Goal: Communication & Community: Share content

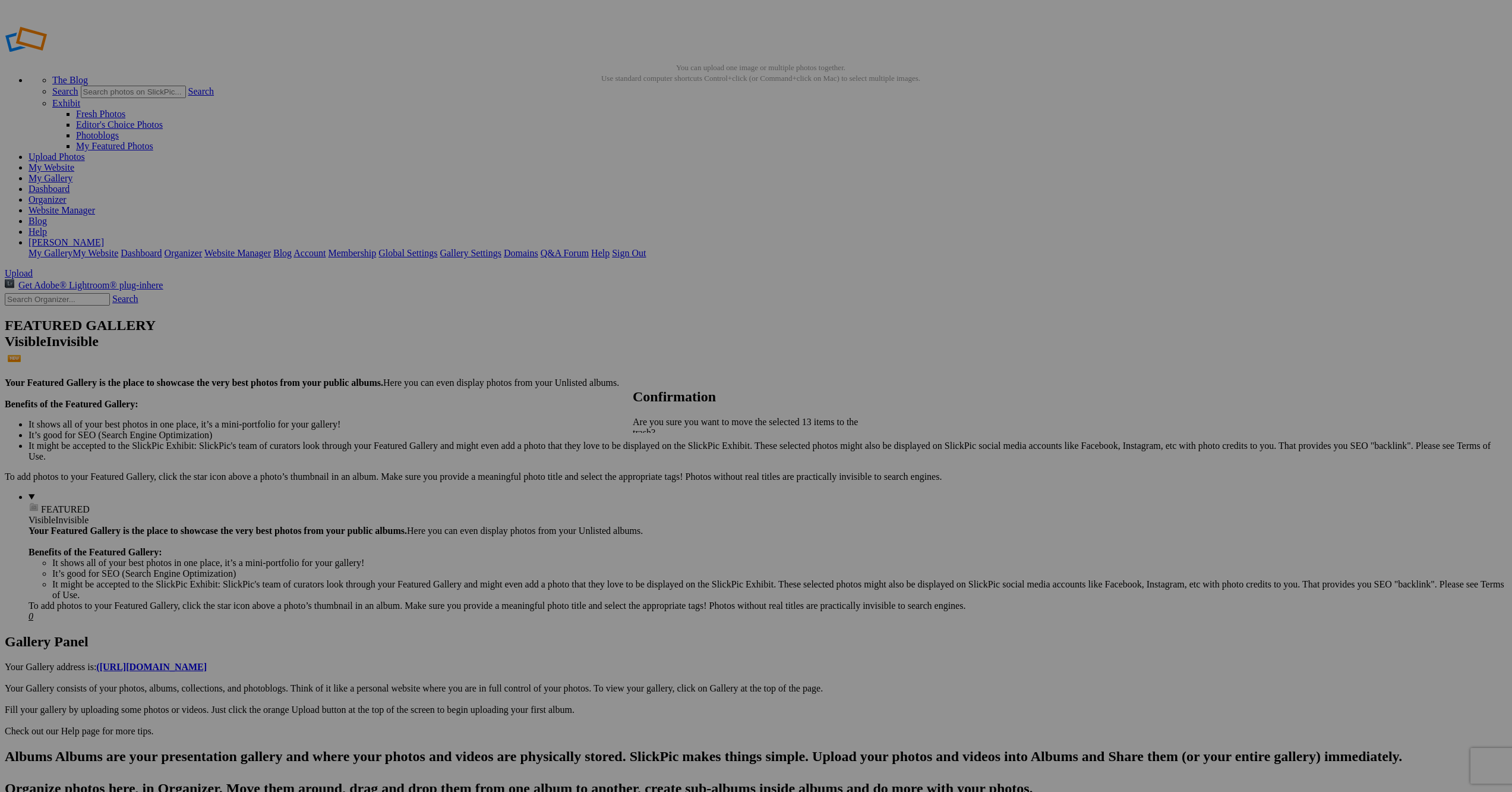
click at [673, 480] on span "Yes" at bounding box center [665, 485] width 14 height 10
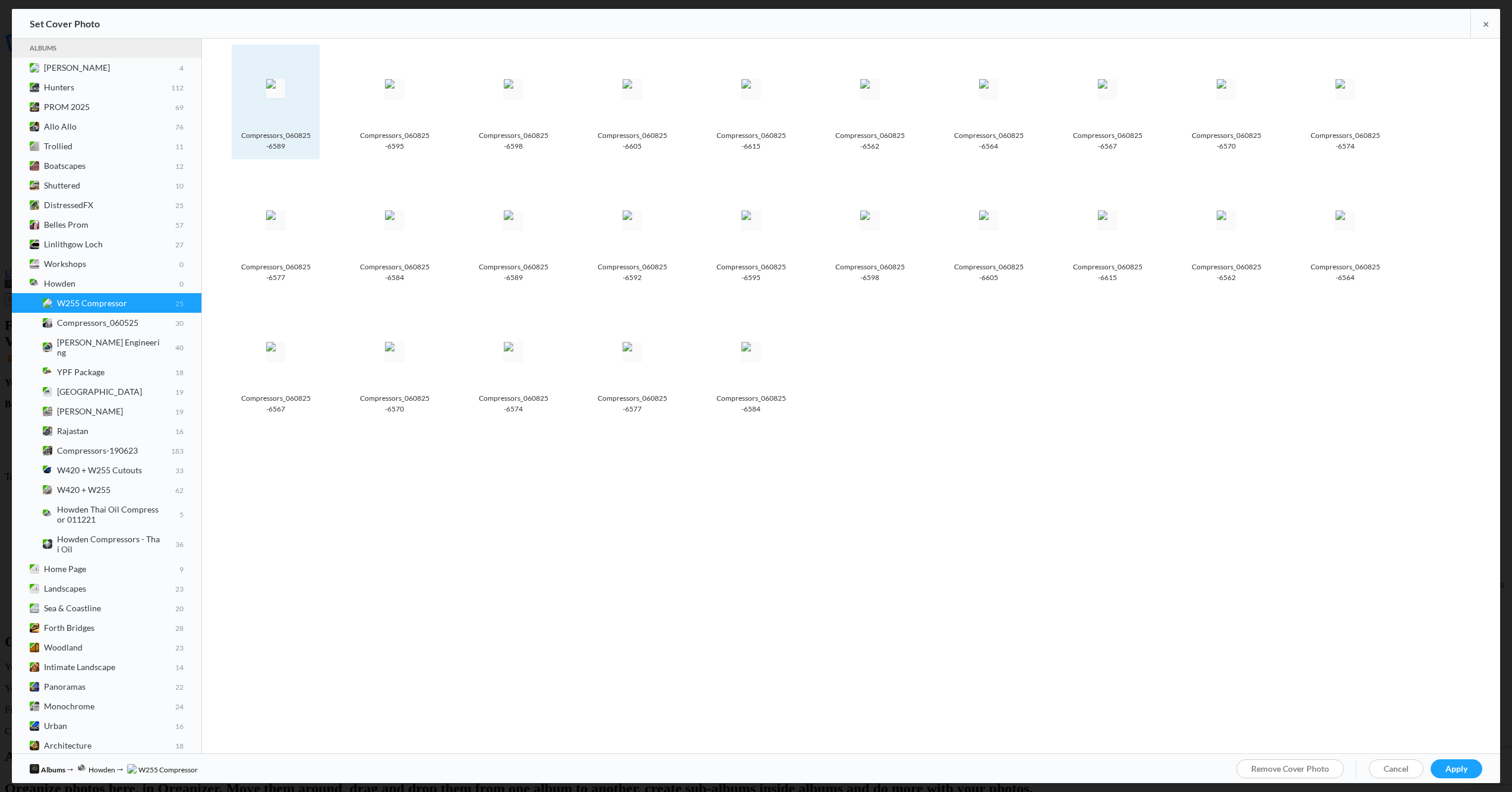
click at [283, 87] on img at bounding box center [276, 89] width 19 height 19
click at [1462, 769] on span "Apply" at bounding box center [1456, 768] width 22 height 10
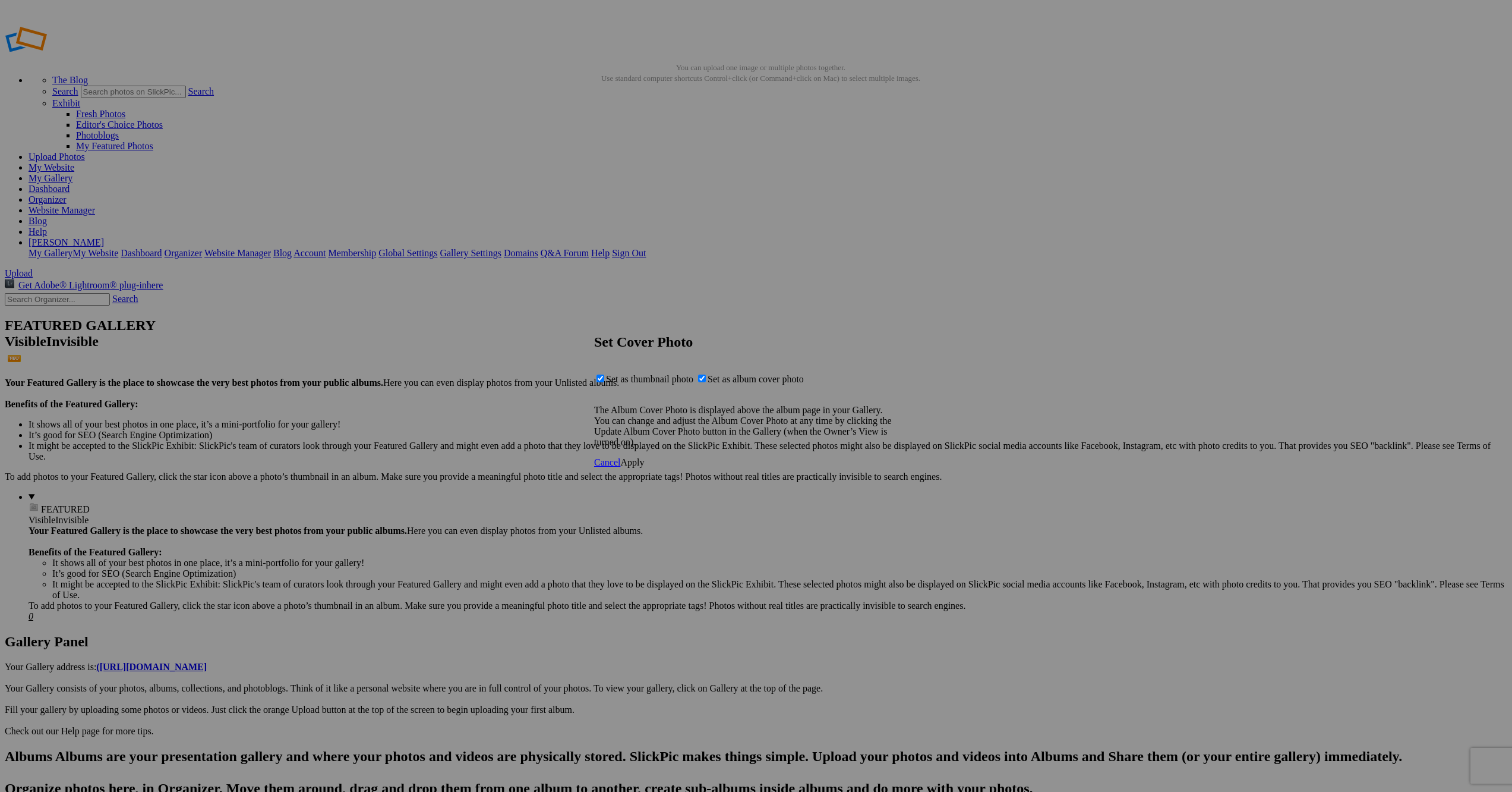
click at [740, 384] on span "Set as album cover photo" at bounding box center [755, 379] width 96 height 10
click at [705, 382] on input "Set as album cover photo" at bounding box center [702, 378] width 8 height 8
checkbox input "false"
click at [644, 467] on span "Apply" at bounding box center [632, 462] width 24 height 10
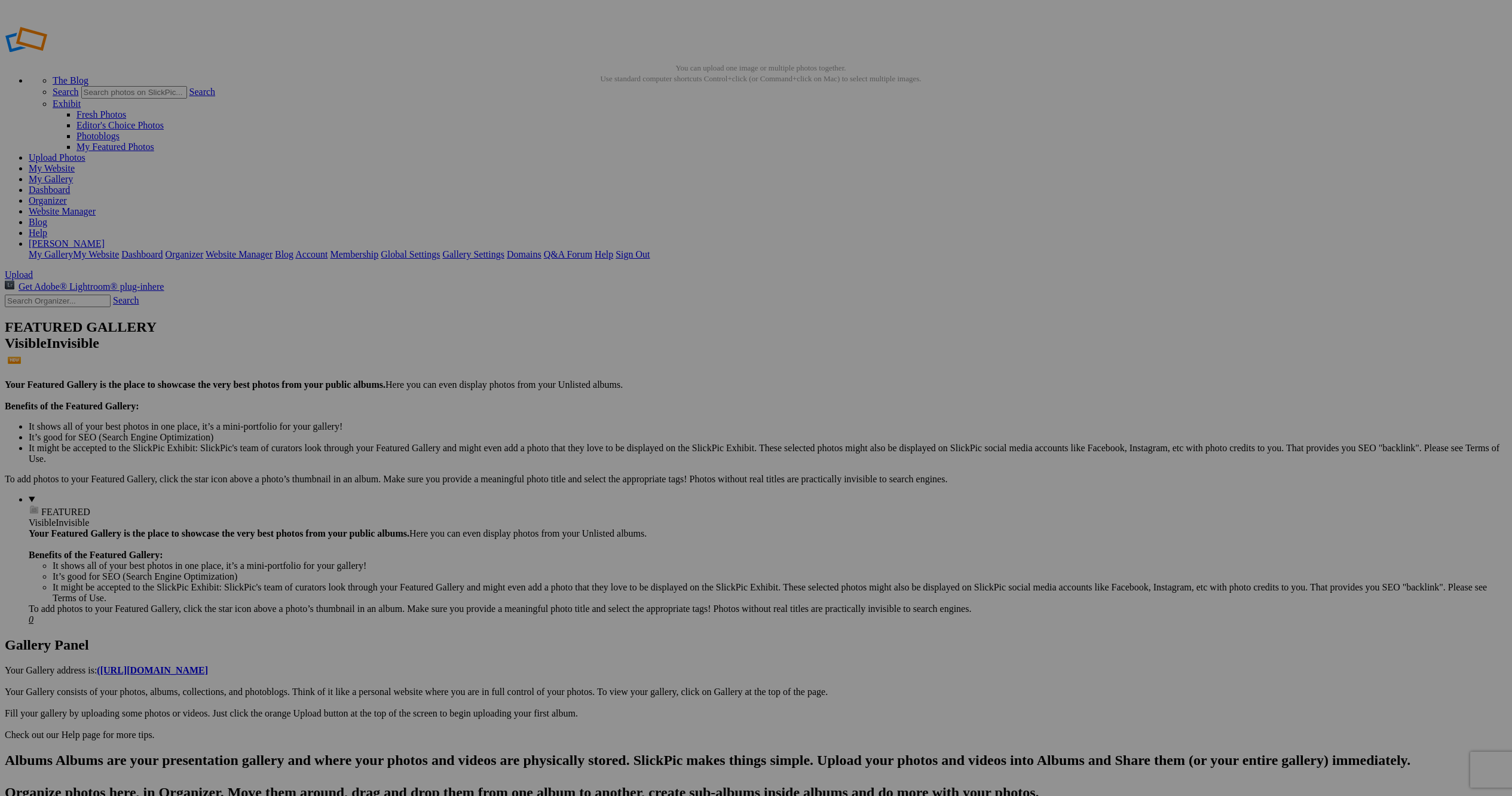
scroll to position [1, 0]
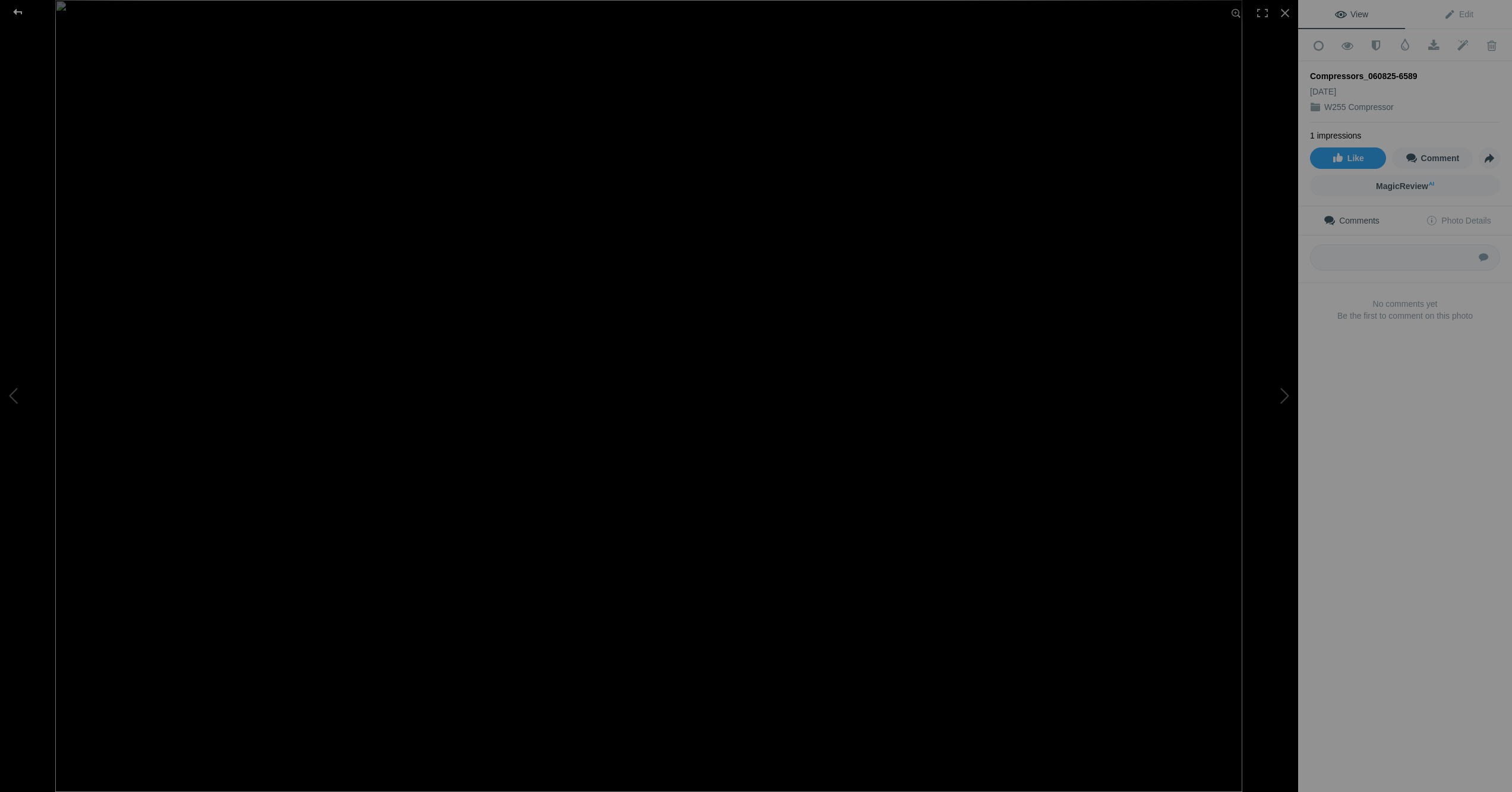
click at [13, 9] on div at bounding box center [18, 12] width 43 height 24
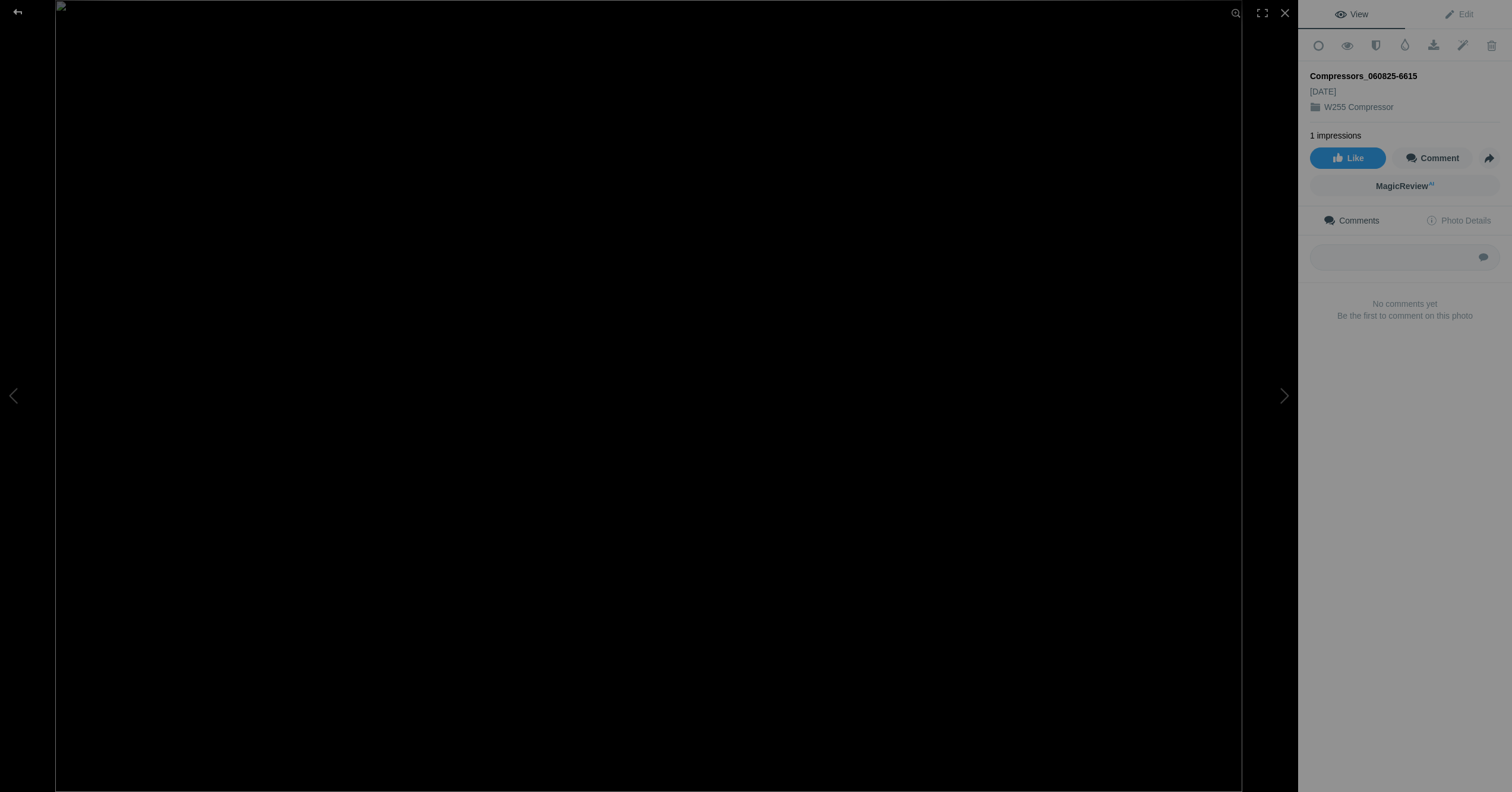
click at [19, 12] on div at bounding box center [18, 12] width 43 height 24
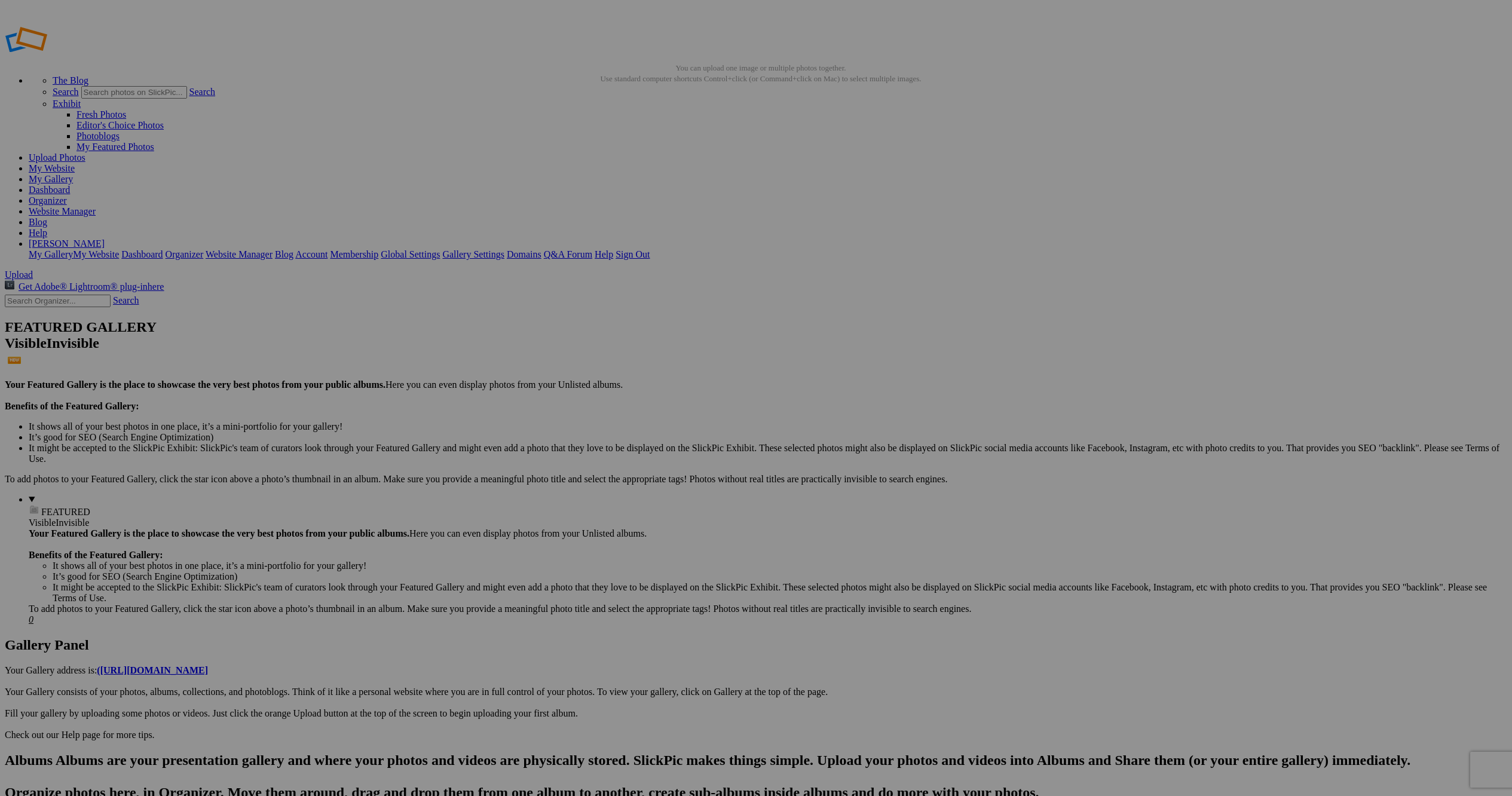
scroll to position [3, 0]
drag, startPoint x: 357, startPoint y: 236, endPoint x: 411, endPoint y: 456, distance: 226.5
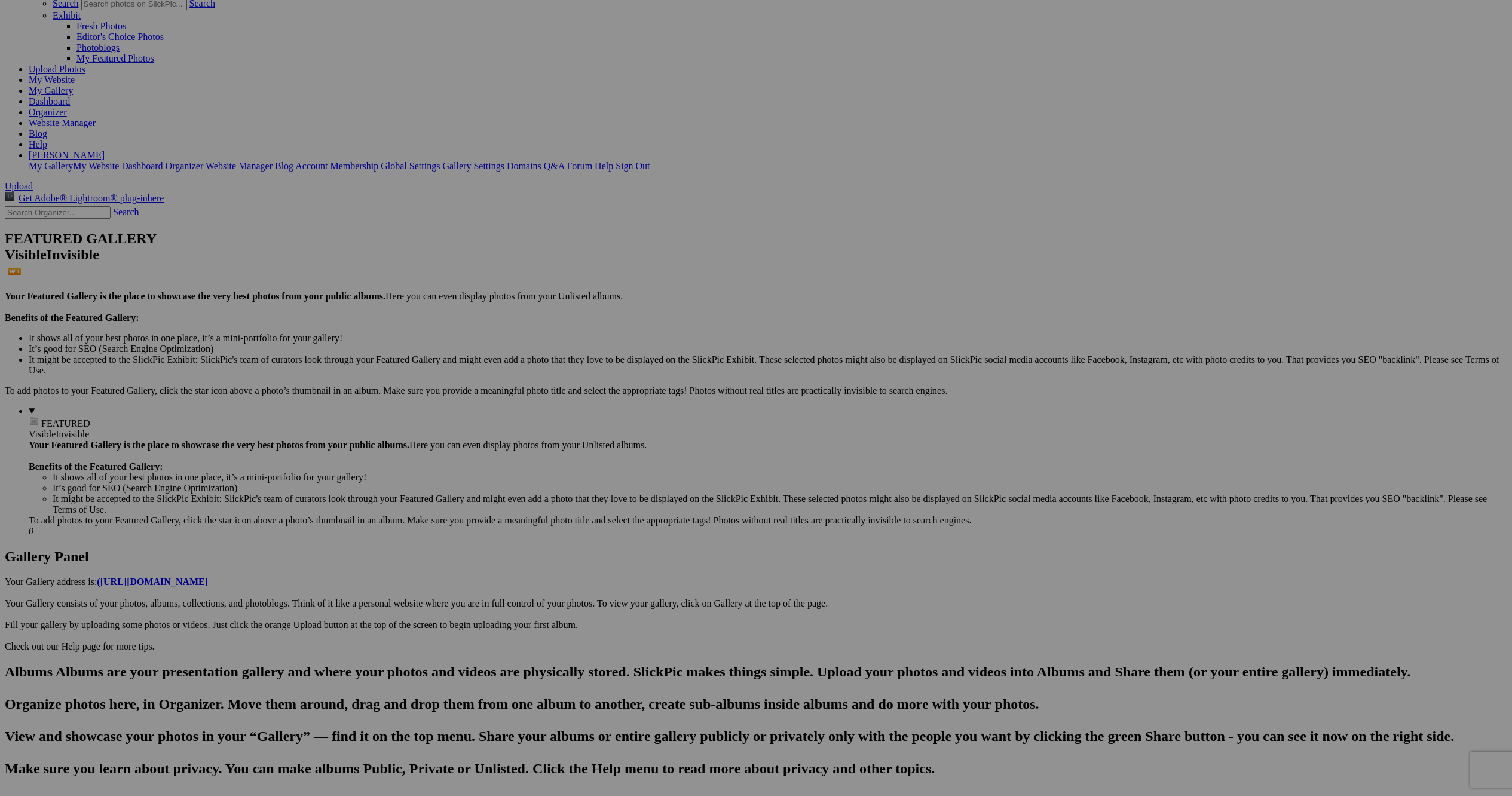
scroll to position [28, 0]
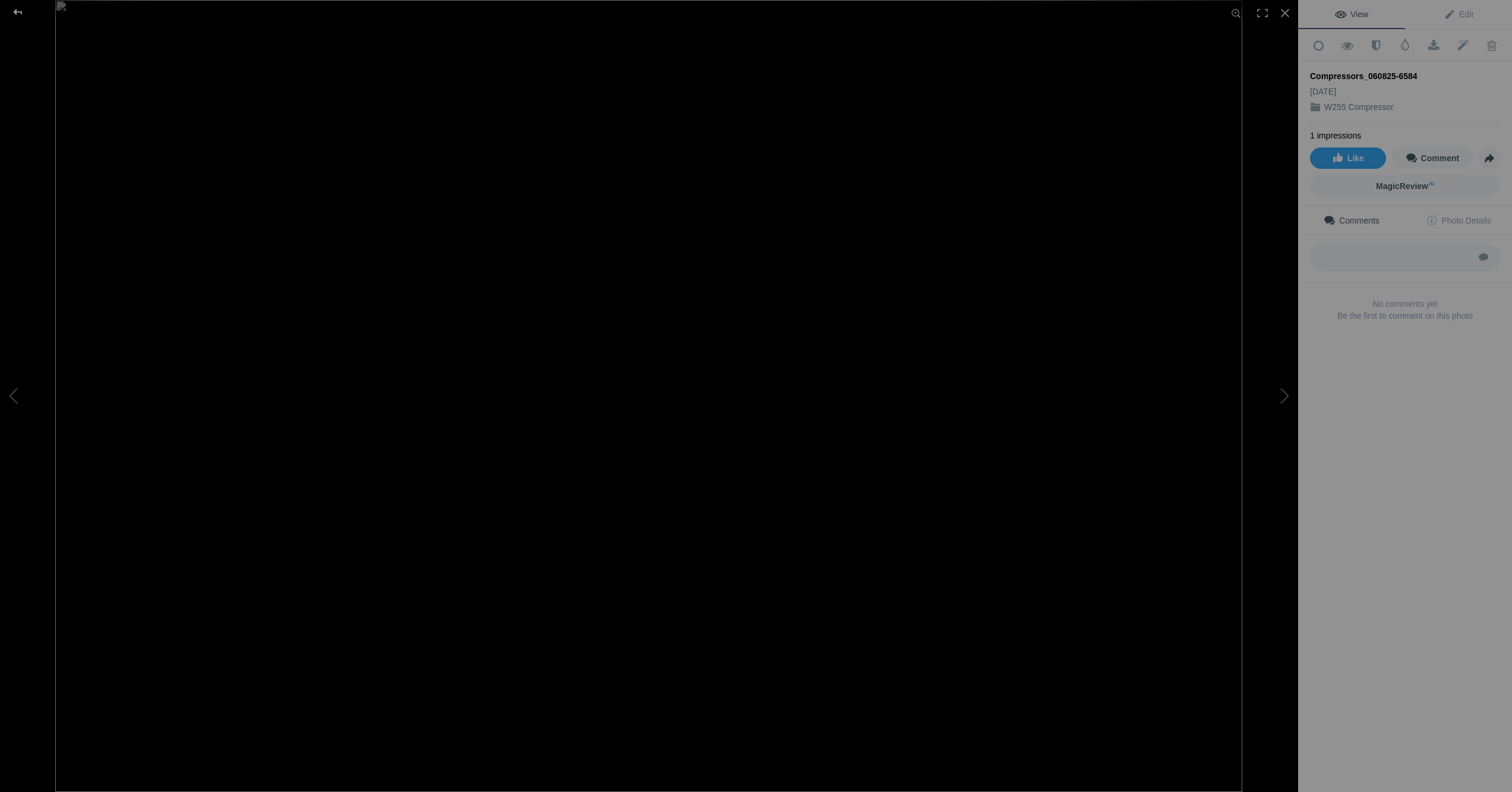
click at [17, 11] on div at bounding box center [18, 12] width 43 height 24
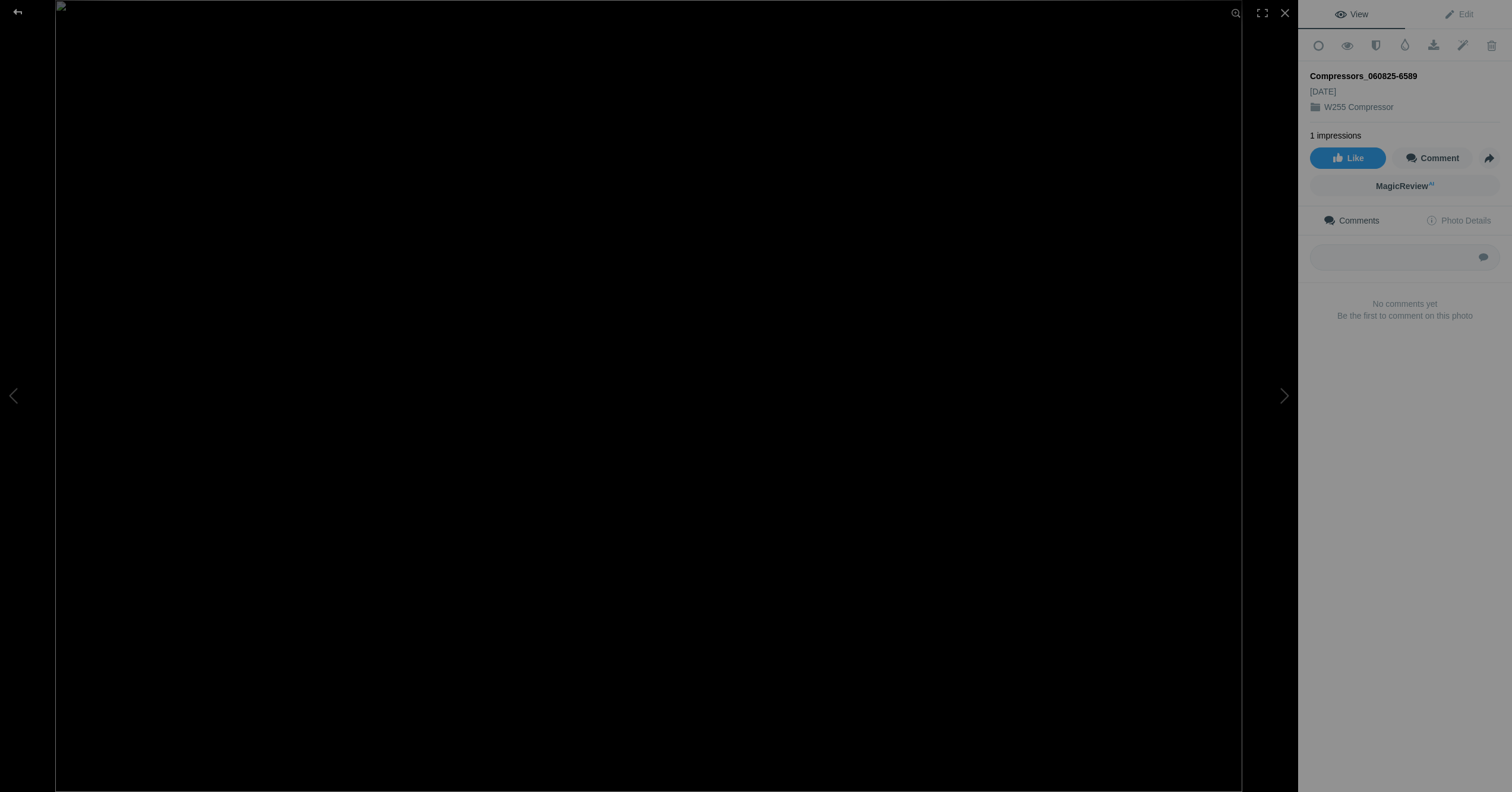
click at [17, 13] on div at bounding box center [18, 12] width 43 height 24
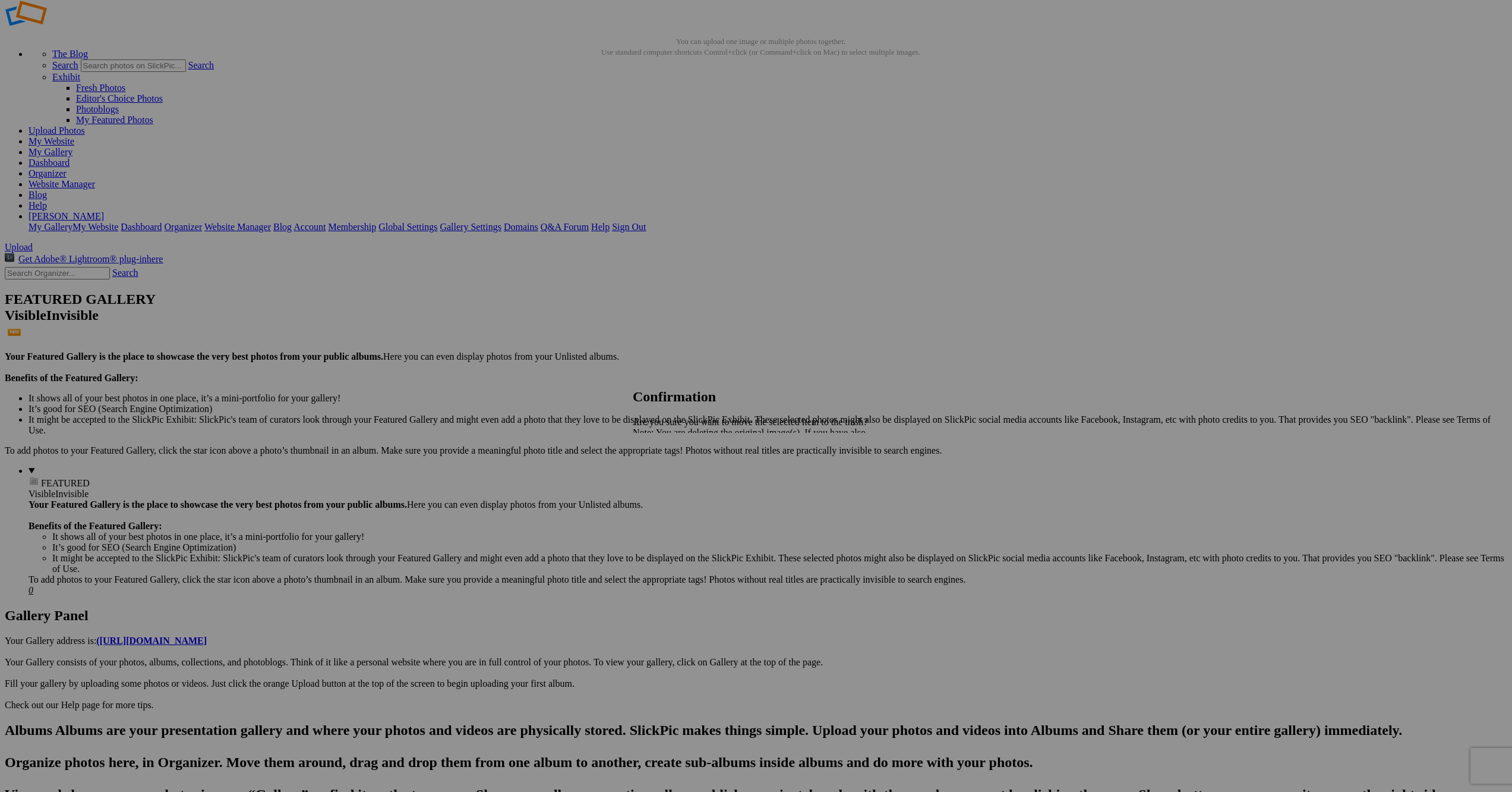
click at [659, 477] on span "Cancel" at bounding box center [646, 474] width 26 height 10
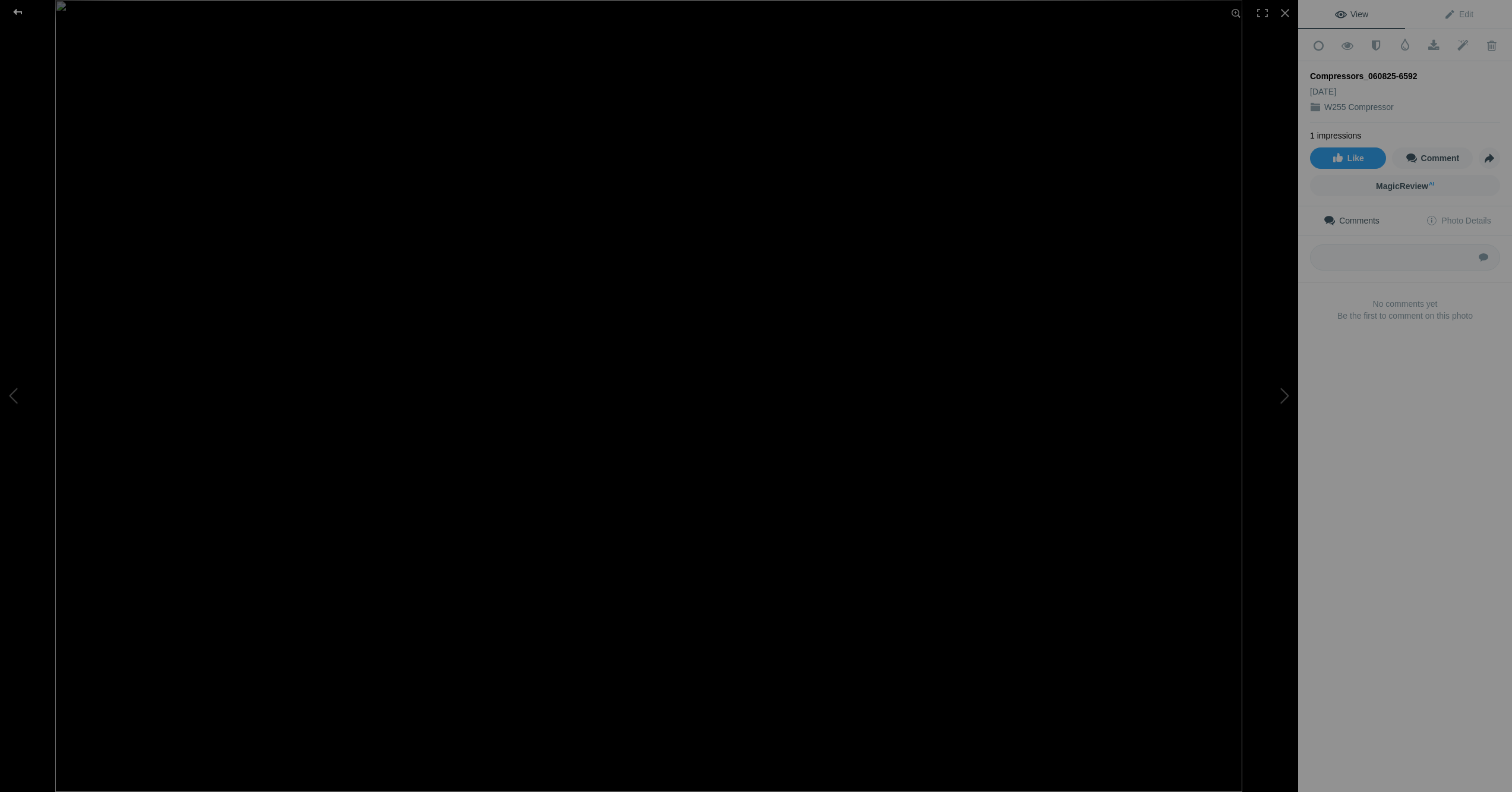
click at [12, 11] on div at bounding box center [18, 12] width 43 height 24
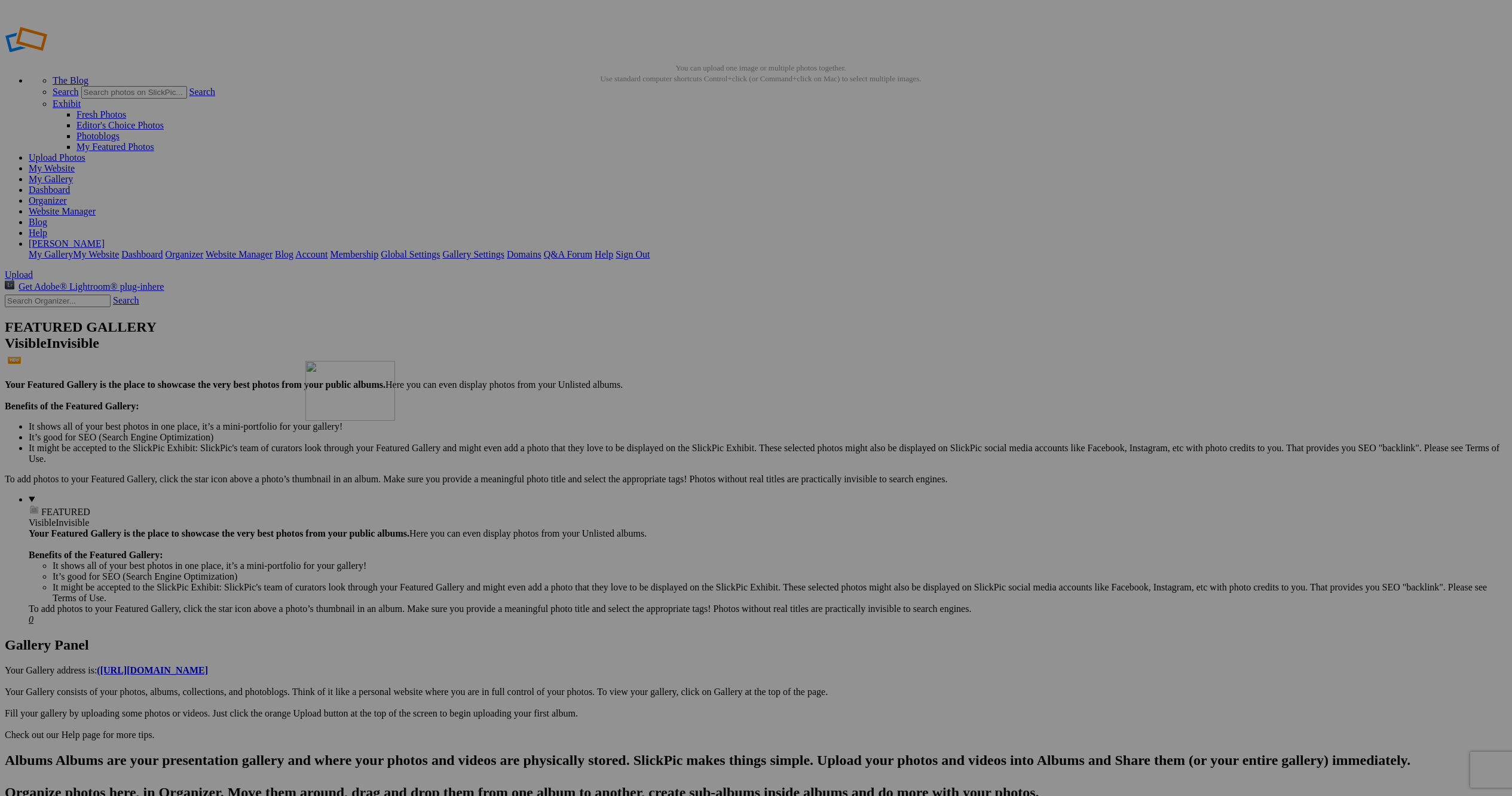
drag, startPoint x: 331, startPoint y: 166, endPoint x: 477, endPoint y: 448, distance: 317.6
drag, startPoint x: 325, startPoint y: 170, endPoint x: 493, endPoint y: 465, distance: 339.5
drag, startPoint x: 321, startPoint y: 541, endPoint x: 1242, endPoint y: 329, distance: 945.1
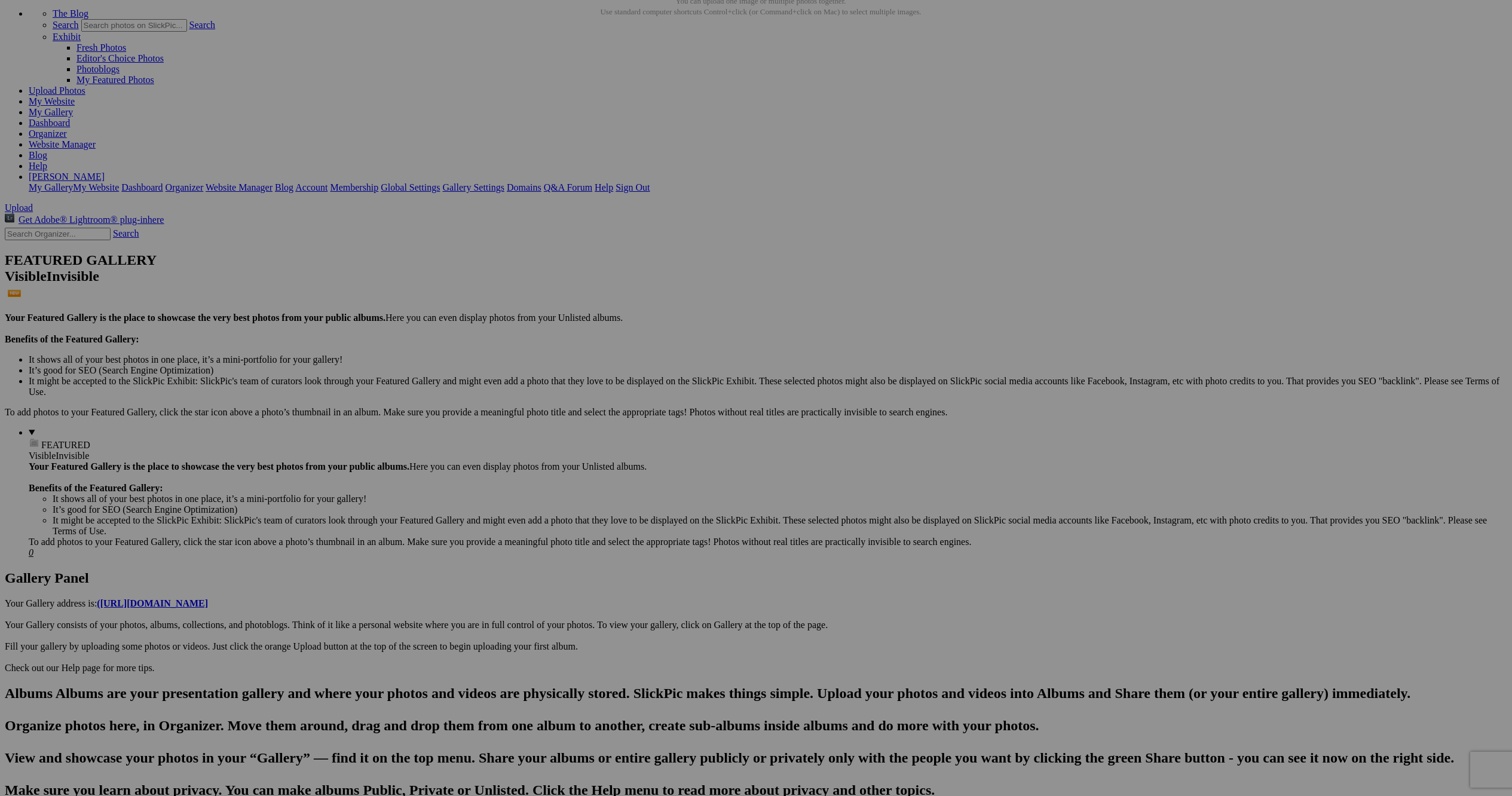
scroll to position [75, 0]
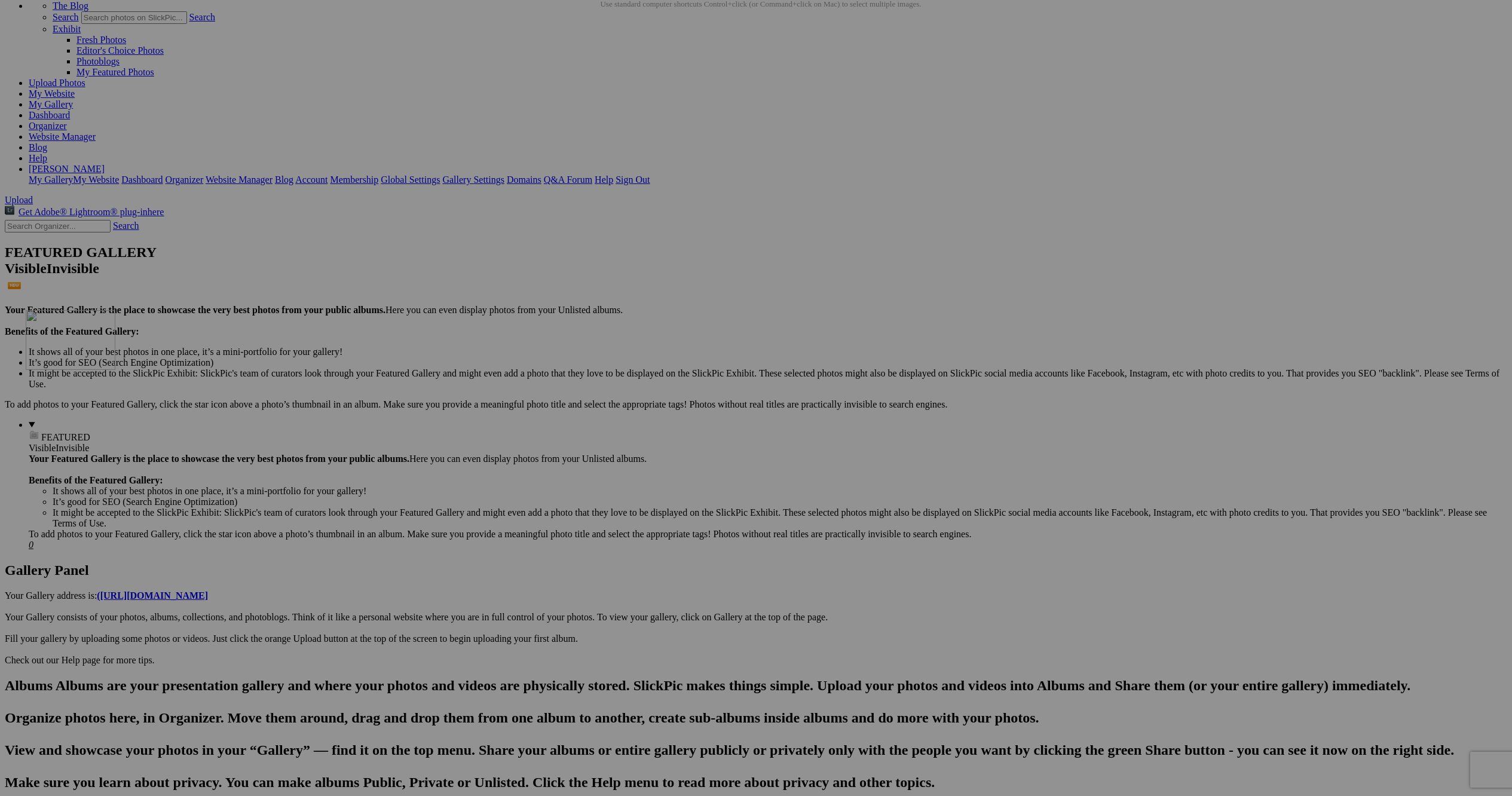
drag, startPoint x: 435, startPoint y: 420, endPoint x: 198, endPoint y: 414, distance: 237.1
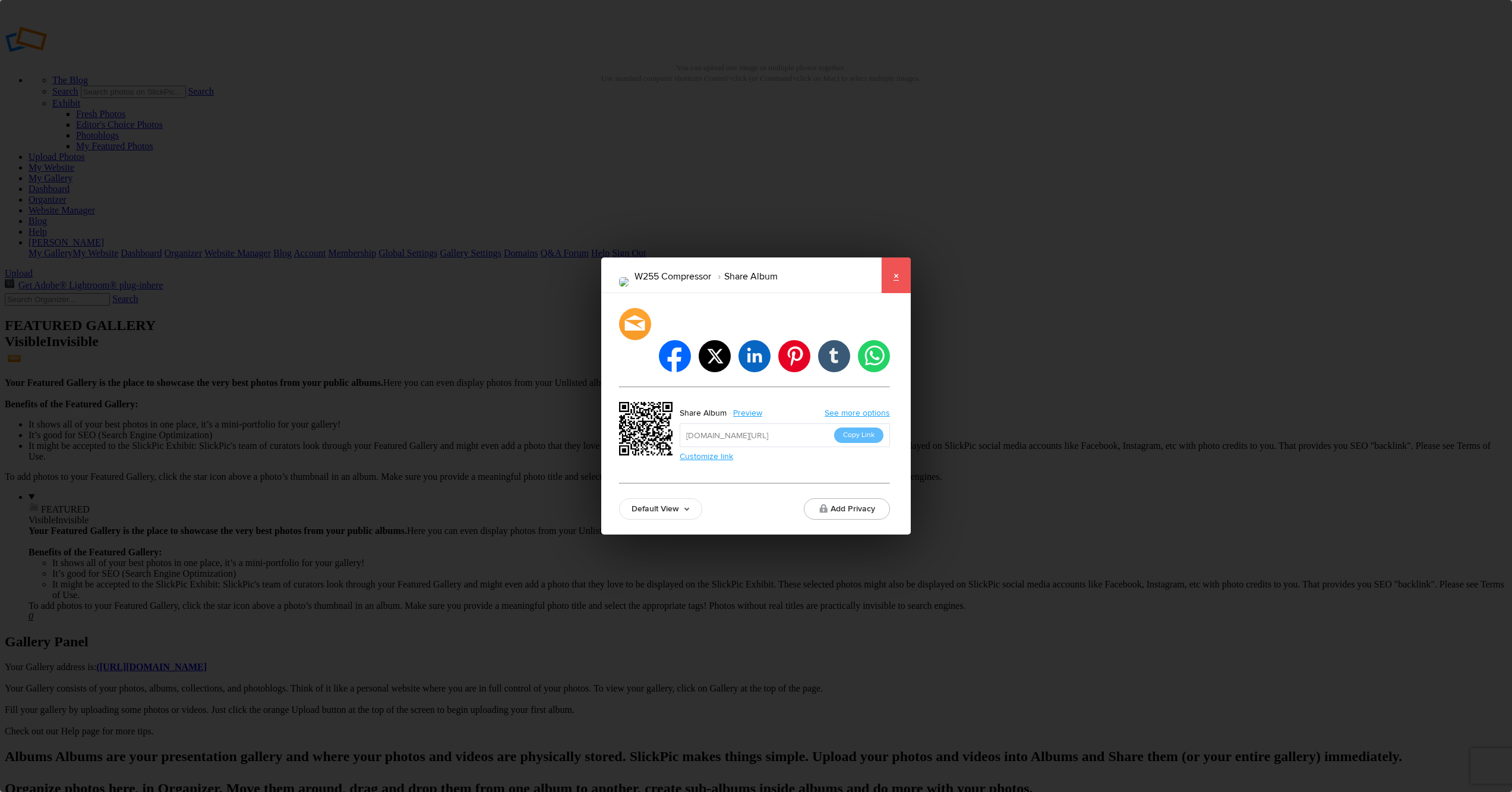
click at [894, 289] on link "×" at bounding box center [896, 275] width 30 height 36
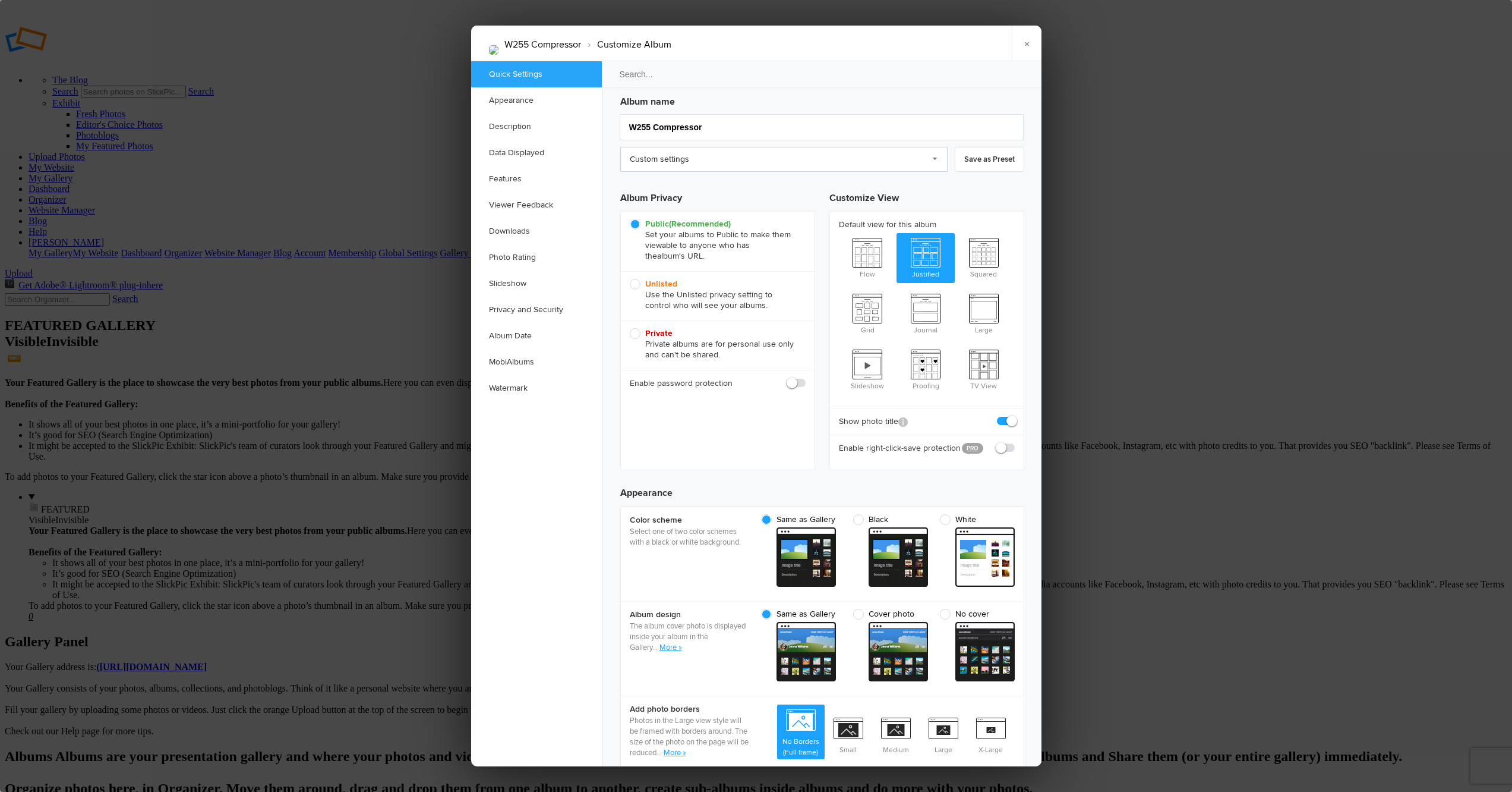
click at [928, 160] on link "Custom settings" at bounding box center [784, 159] width 328 height 25
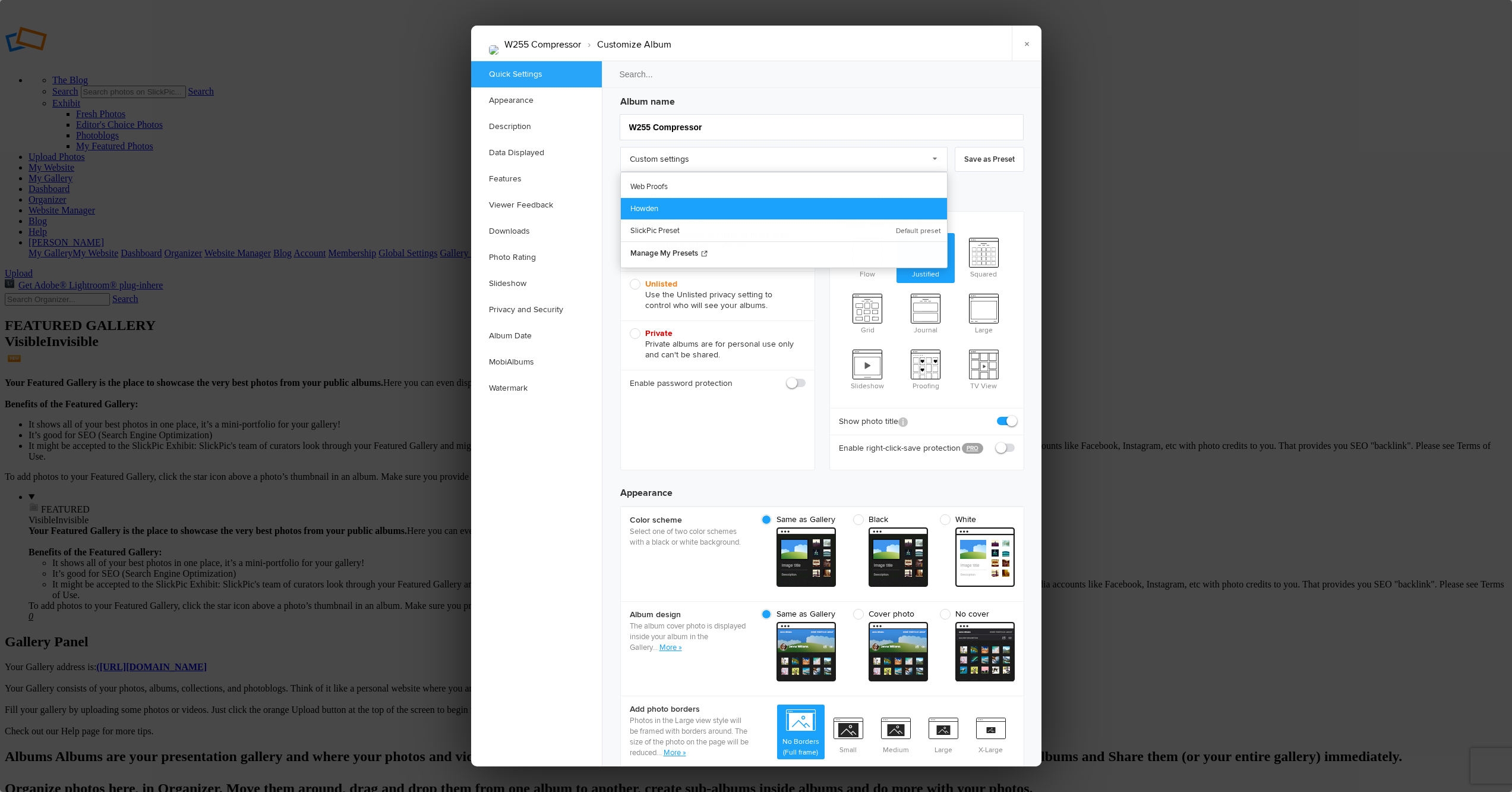
click at [682, 212] on link "Howden" at bounding box center [784, 208] width 326 height 22
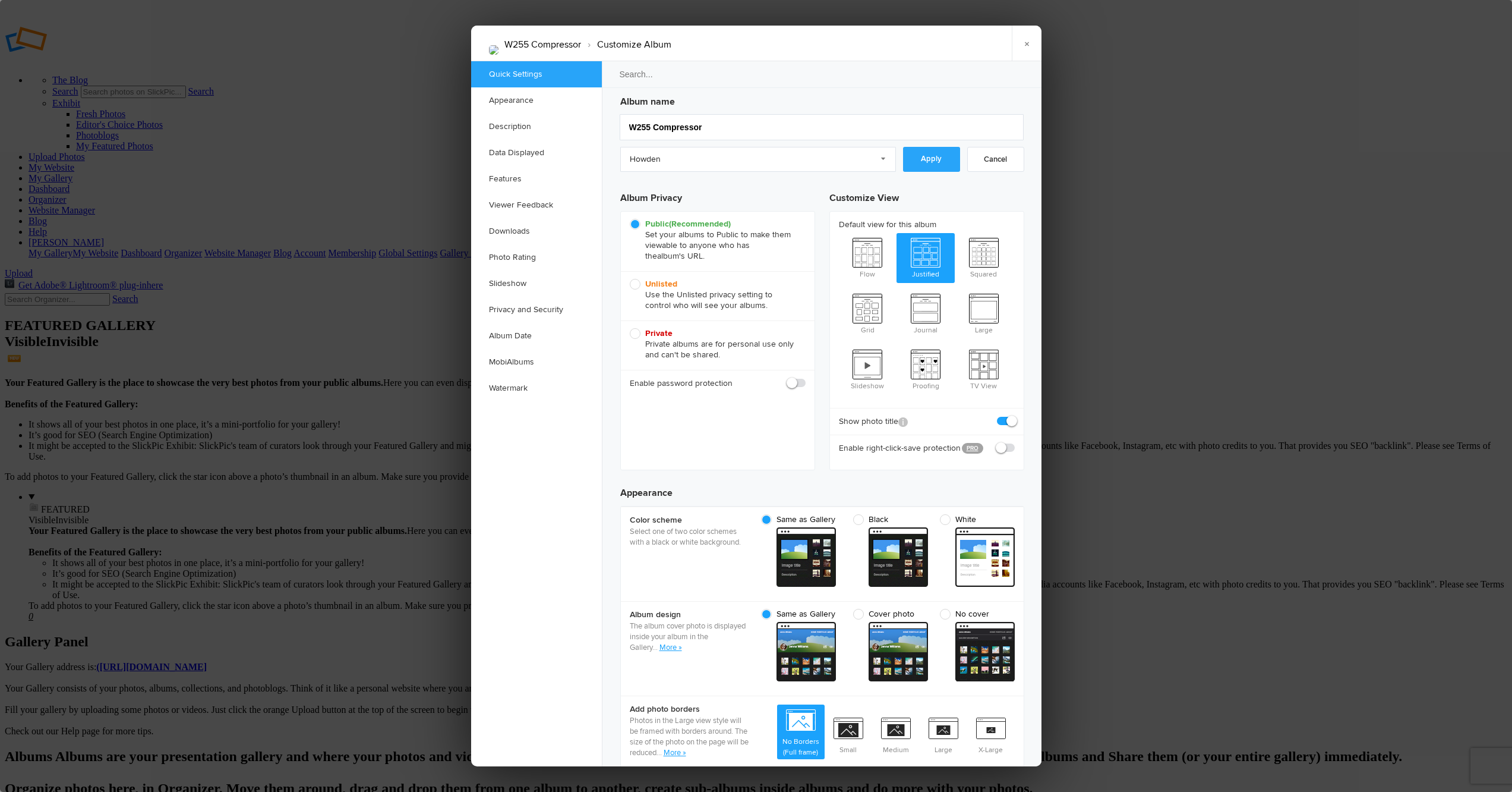
drag, startPoint x: 934, startPoint y: 162, endPoint x: 933, endPoint y: 175, distance: 13.0
click at [934, 162] on link "Apply" at bounding box center [931, 159] width 57 height 25
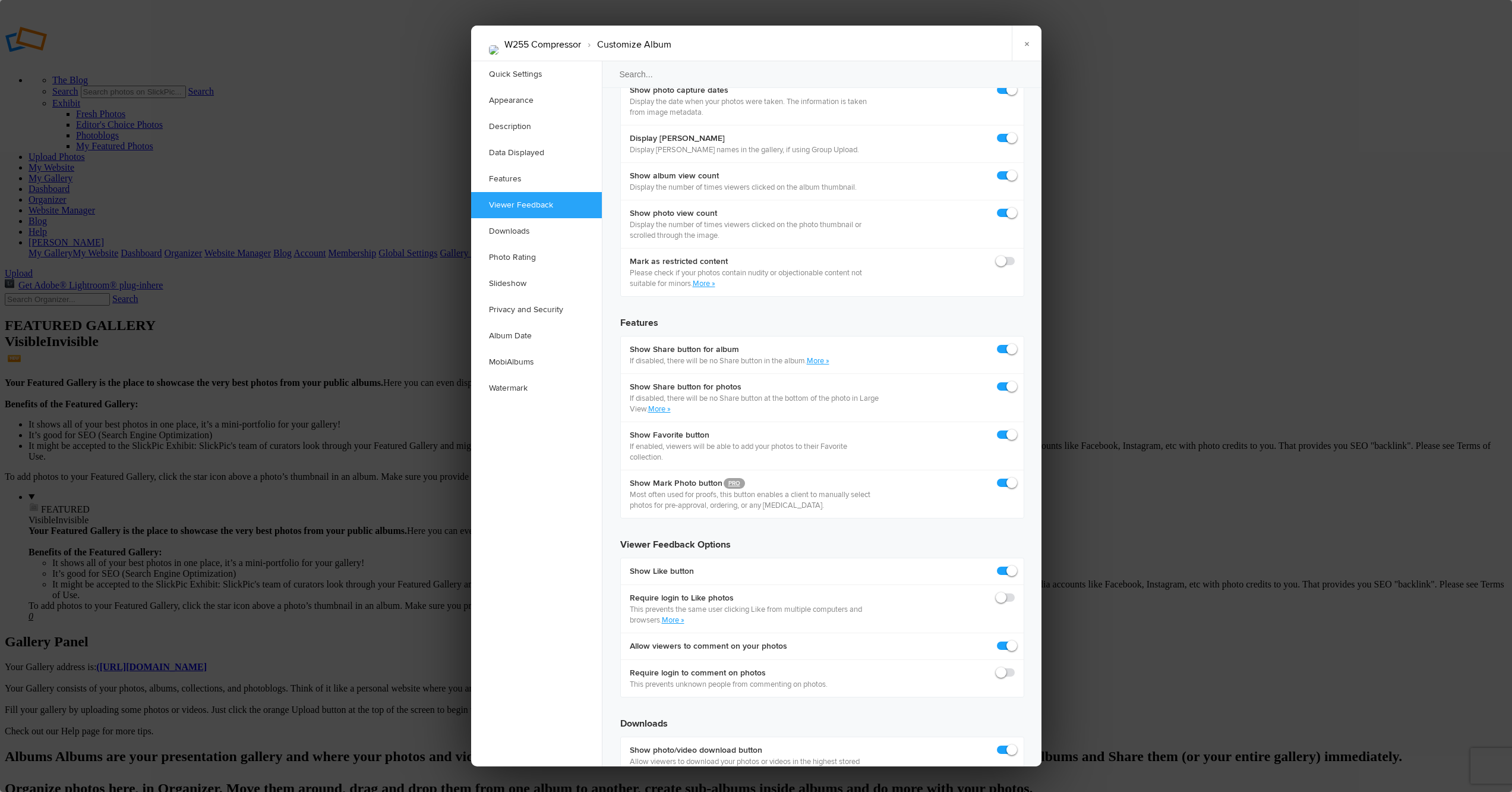
scroll to position [1786, 0]
click at [1028, 43] on link "×" at bounding box center [1027, 44] width 30 height 36
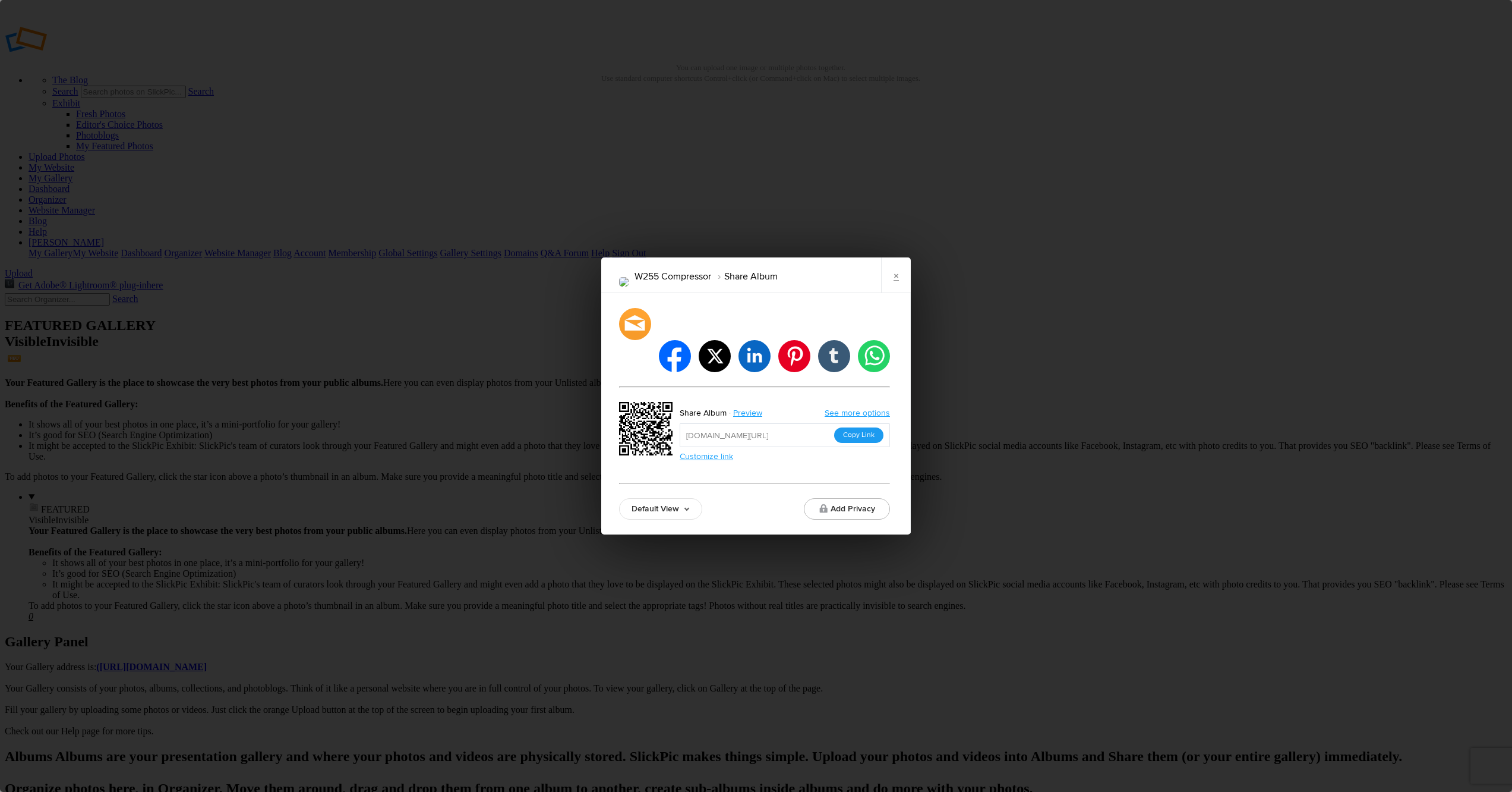
click at [856, 427] on button "Copy Link" at bounding box center [859, 435] width 49 height 16
